Goal: Transaction & Acquisition: Purchase product/service

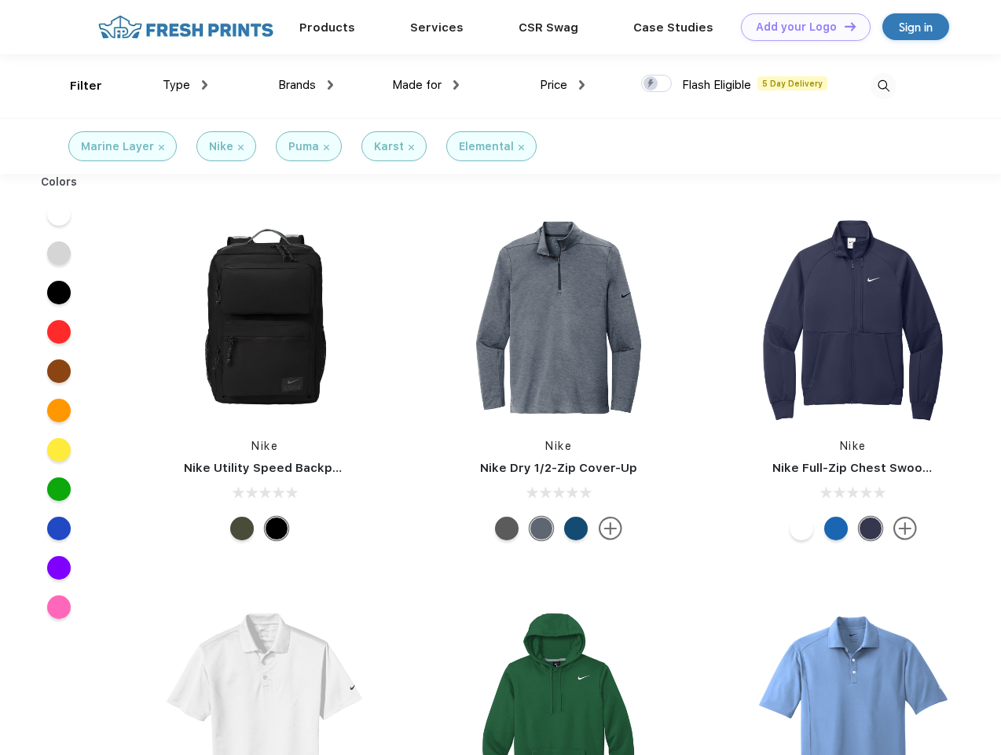
click at [800, 27] on link "Add your Logo Design Tool" at bounding box center [806, 27] width 130 height 28
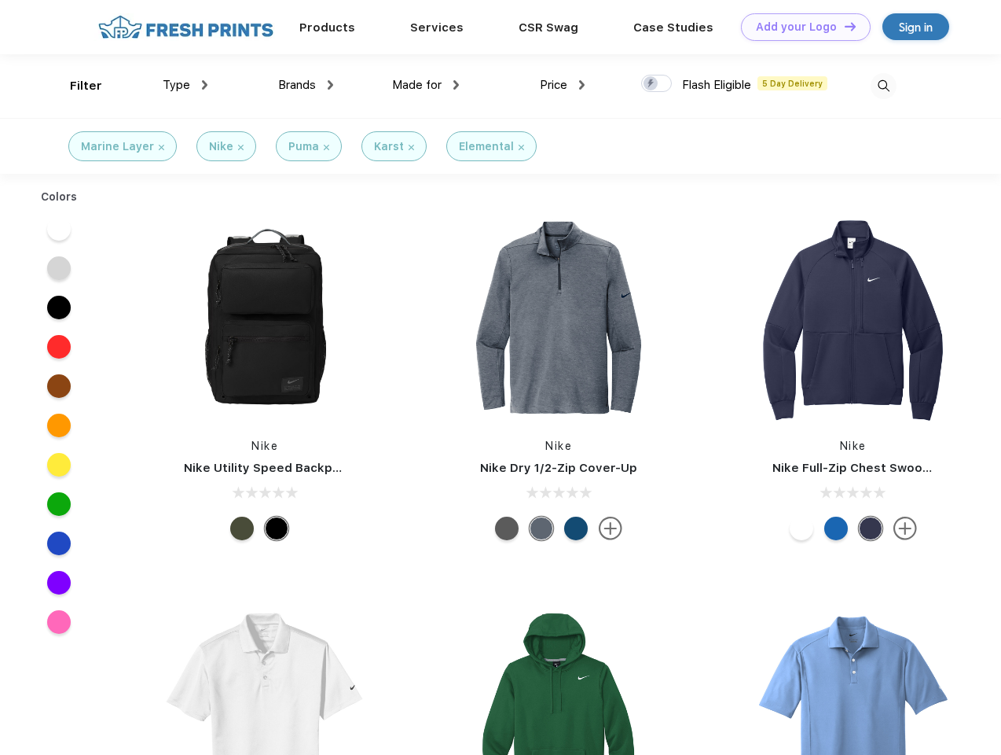
click at [0, 0] on div "Design Tool" at bounding box center [0, 0] width 0 height 0
click at [843, 26] on link "Add your Logo Design Tool" at bounding box center [806, 27] width 130 height 28
click at [75, 86] on div "Filter" at bounding box center [86, 86] width 32 height 18
click at [185, 85] on span "Type" at bounding box center [177, 85] width 28 height 14
click at [306, 85] on span "Brands" at bounding box center [297, 85] width 38 height 14
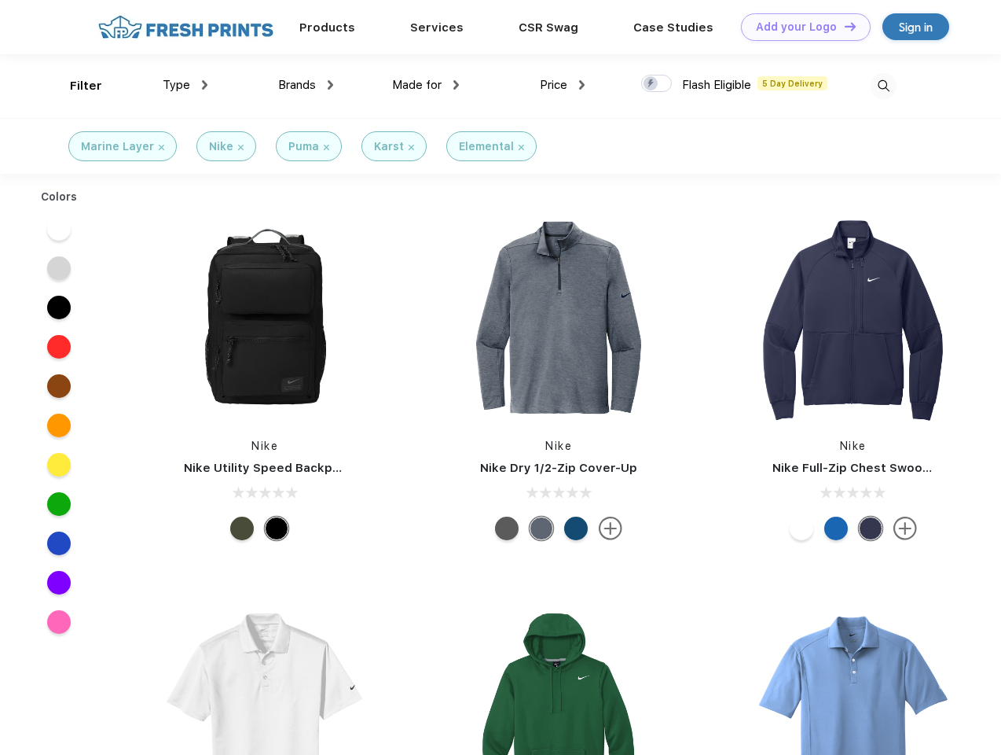
click at [426, 85] on span "Made for" at bounding box center [417, 85] width 50 height 14
click at [563, 85] on span "Price" at bounding box center [554, 85] width 28 height 14
click at [657, 84] on div at bounding box center [656, 83] width 31 height 17
click at [652, 84] on input "checkbox" at bounding box center [646, 79] width 10 height 10
click at [883, 86] on img at bounding box center [884, 86] width 26 height 26
